Goal: Task Accomplishment & Management: Manage account settings

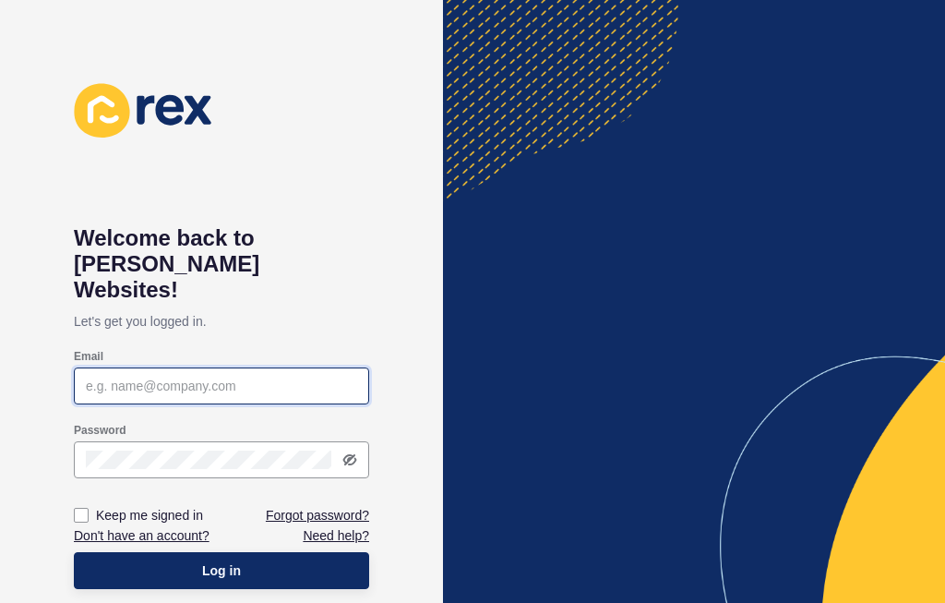
click at [161, 376] on input "Email" at bounding box center [221, 385] width 271 height 18
type input "[PERSON_NAME][EMAIL_ADDRESS][DOMAIN_NAME]"
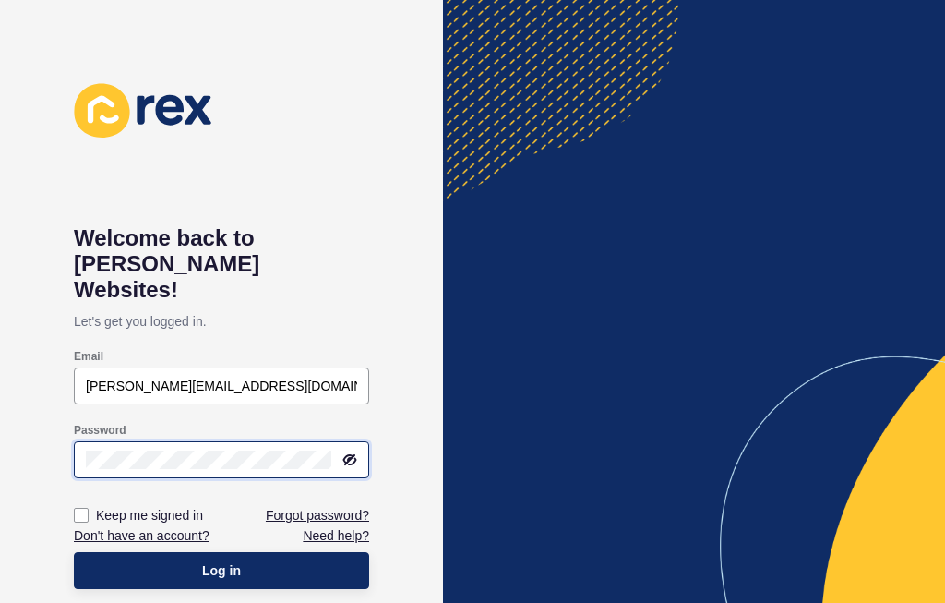
scroll to position [317, 0]
click at [221, 552] on button "Log in" at bounding box center [221, 570] width 295 height 37
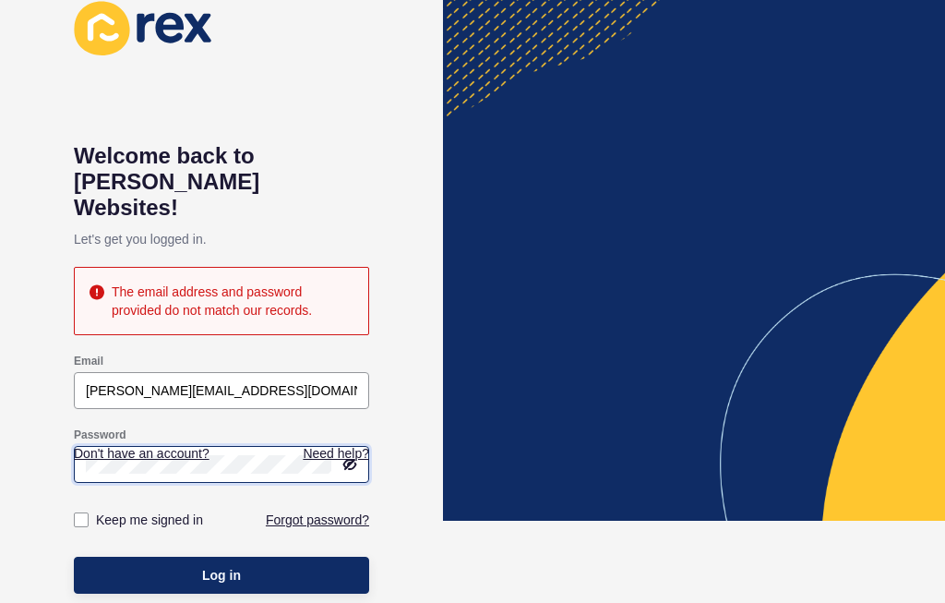
scroll to position [424, 0]
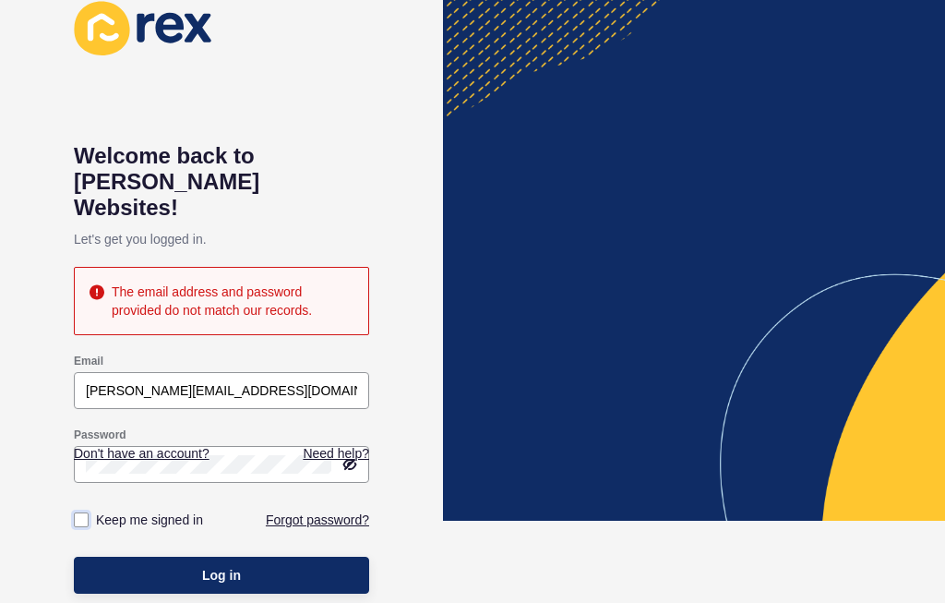
click at [80, 512] on label at bounding box center [81, 519] width 15 height 15
click at [80, 514] on input "Keep me signed in" at bounding box center [84, 520] width 12 height 12
checkbox input "true"
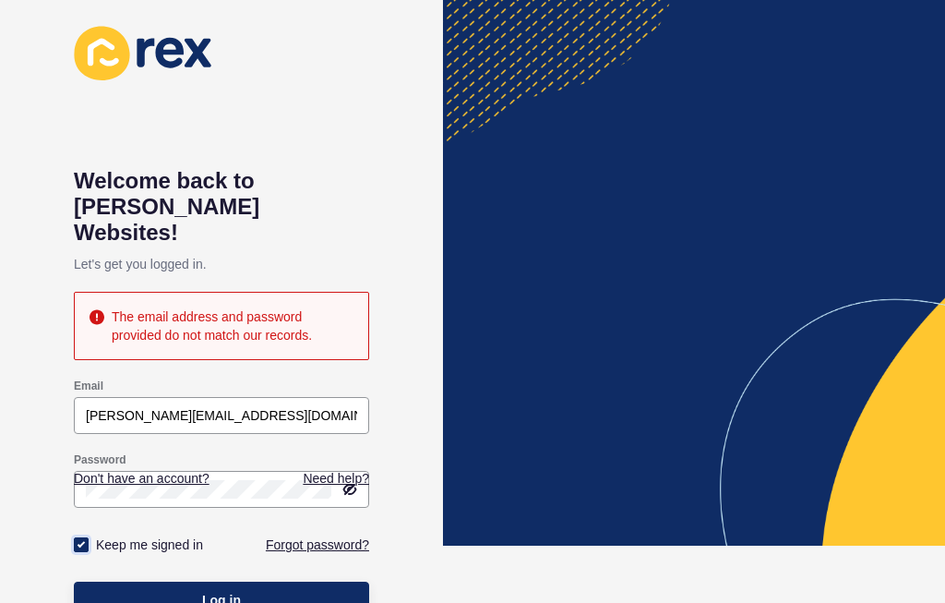
scroll to position [56, 0]
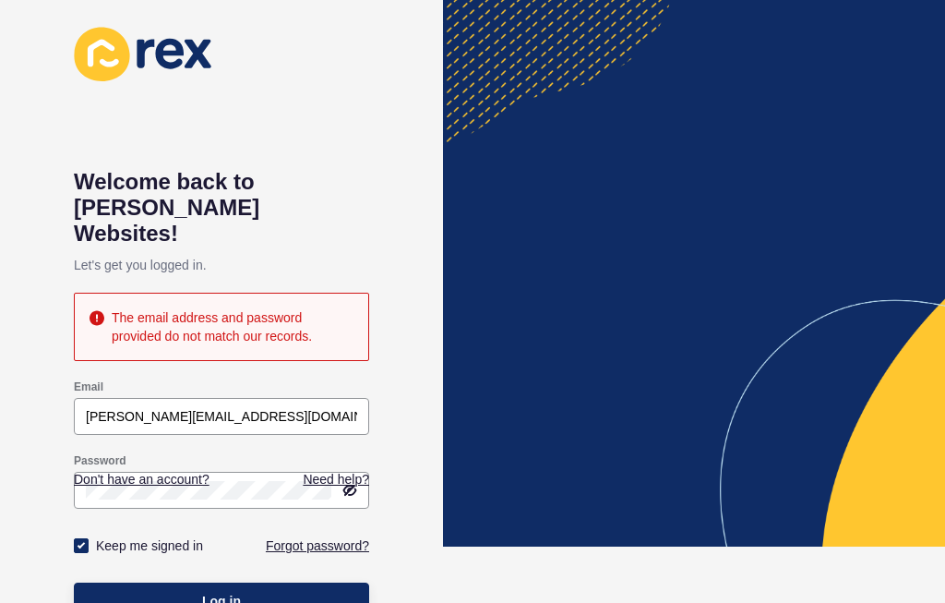
click at [227, 592] on span "Log in" at bounding box center [221, 601] width 39 height 18
click at [230, 592] on span "Log in" at bounding box center [221, 601] width 39 height 18
click at [332, 480] on link "Need help?" at bounding box center [336, 479] width 66 height 18
